Goal: Register for event/course

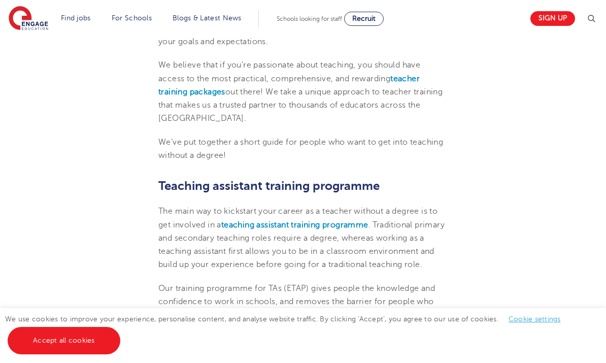
scroll to position [440, 0]
click at [367, 223] on b "teaching assistant training programme" at bounding box center [294, 225] width 147 height 9
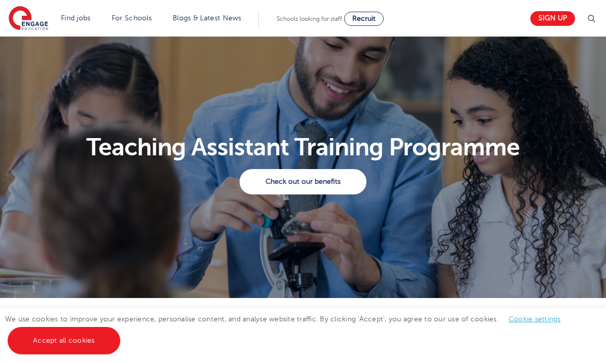
click at [71, 341] on link "Accept all cookies" at bounding box center [64, 340] width 113 height 27
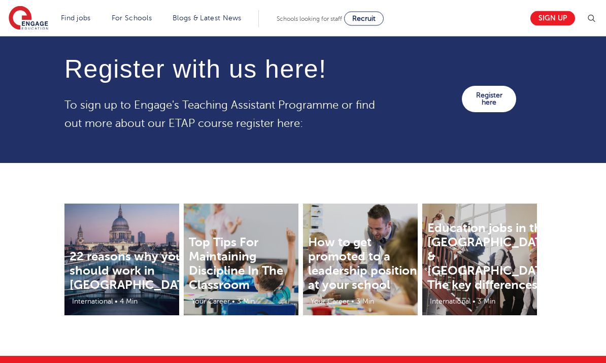
scroll to position [1273, 0]
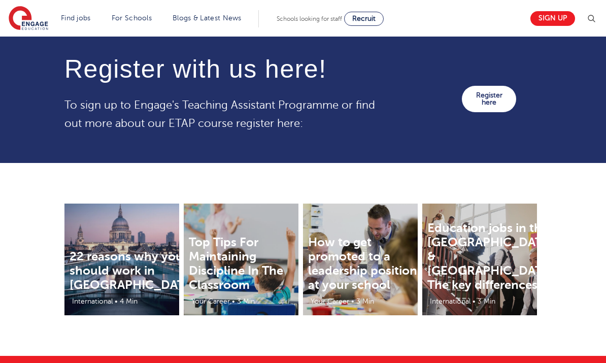
click at [496, 112] on link "Register here" at bounding box center [489, 99] width 54 height 26
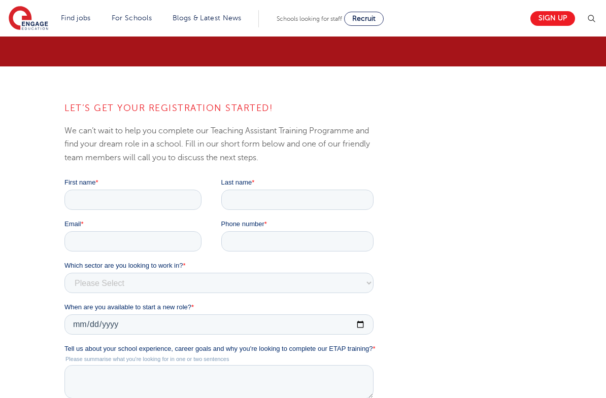
scroll to position [73, 0]
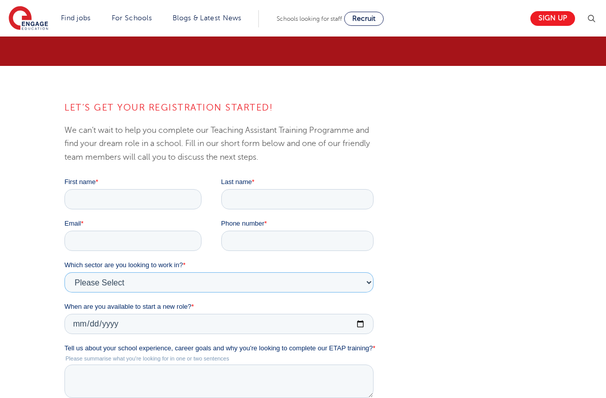
click at [359, 285] on select "Please Select Services Primary Secondary SEND" at bounding box center [218, 282] width 309 height 20
select select "Secondary"
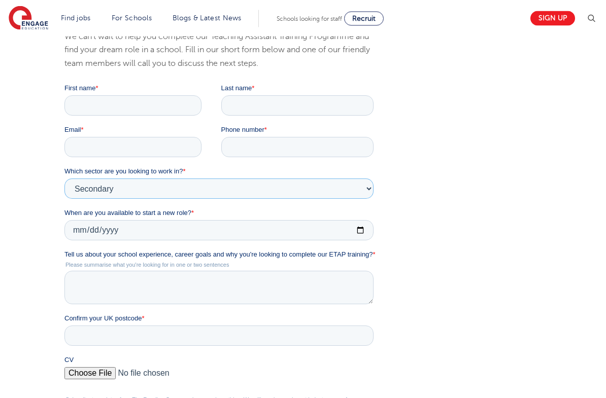
scroll to position [15, 0]
